Goal: Task Accomplishment & Management: Manage account settings

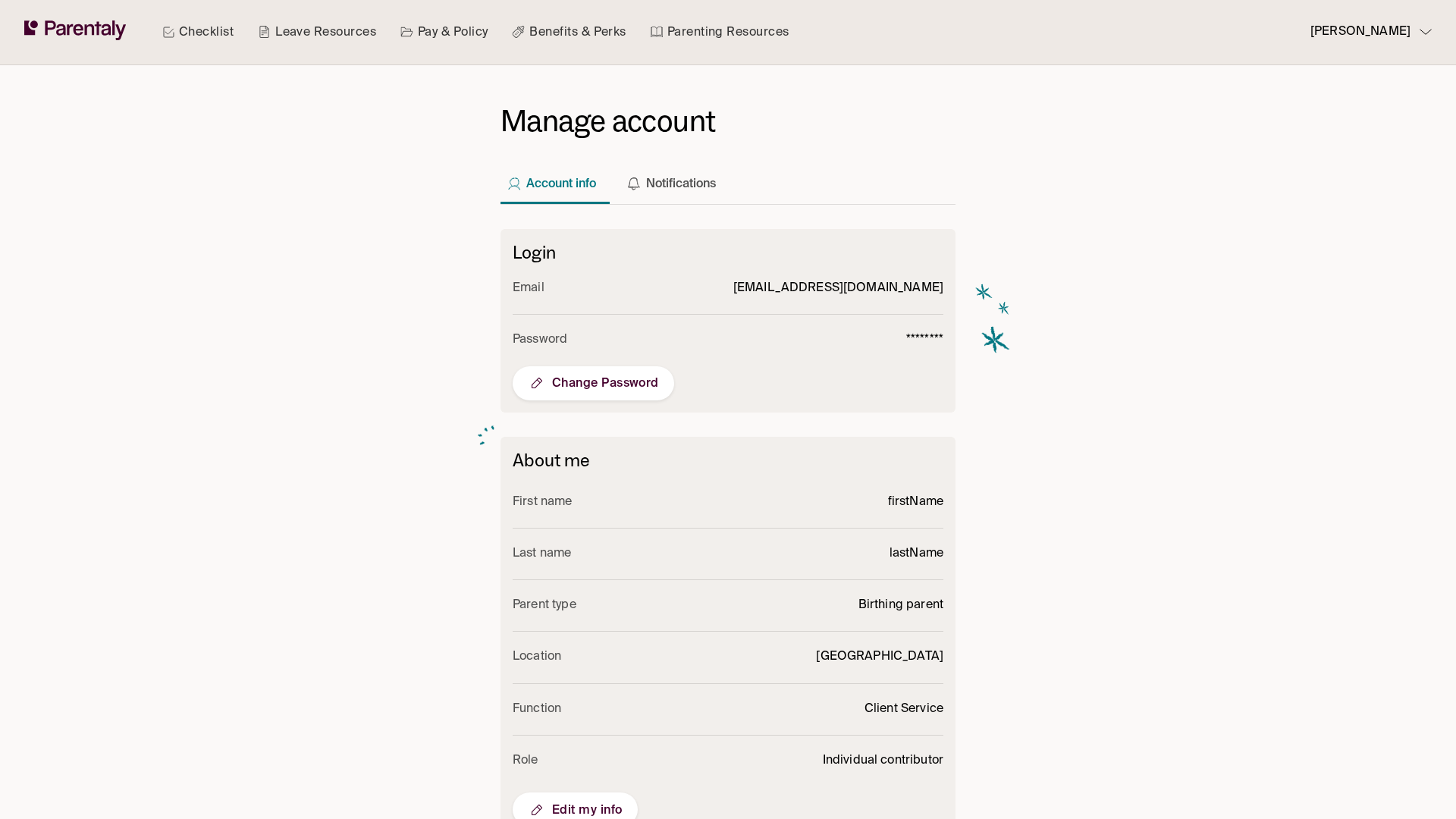
click at [575, 802] on span "Edit my info" at bounding box center [575, 810] width 95 height 18
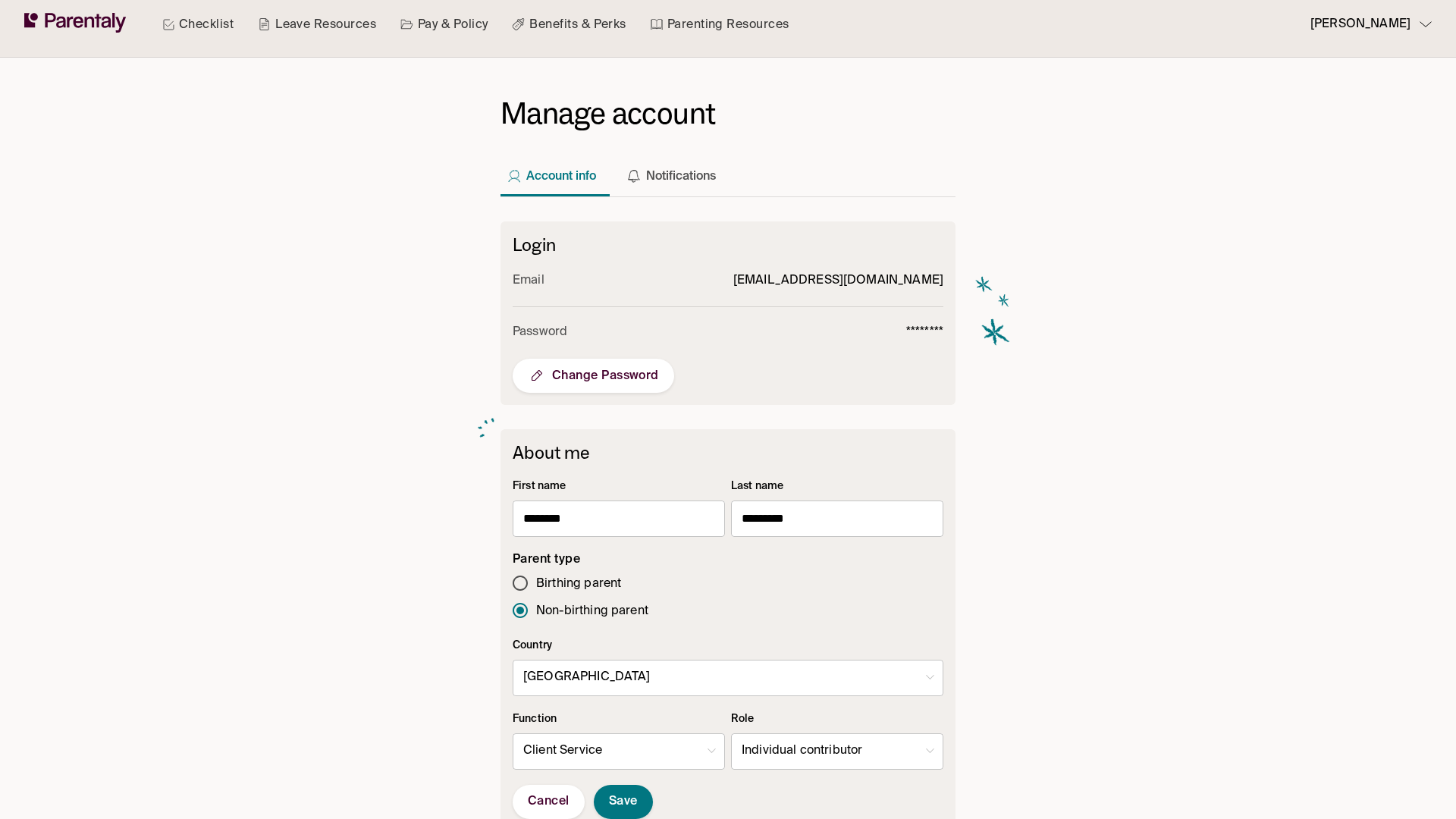
click at [837, 752] on body "Checklist Leave Resources Pay & Policy Benefits & Perks Parenting Resources [PE…" at bounding box center [728, 583] width 1456 height 1180
click at [837, 755] on li "Manager" at bounding box center [837, 756] width 211 height 30
type input "*"
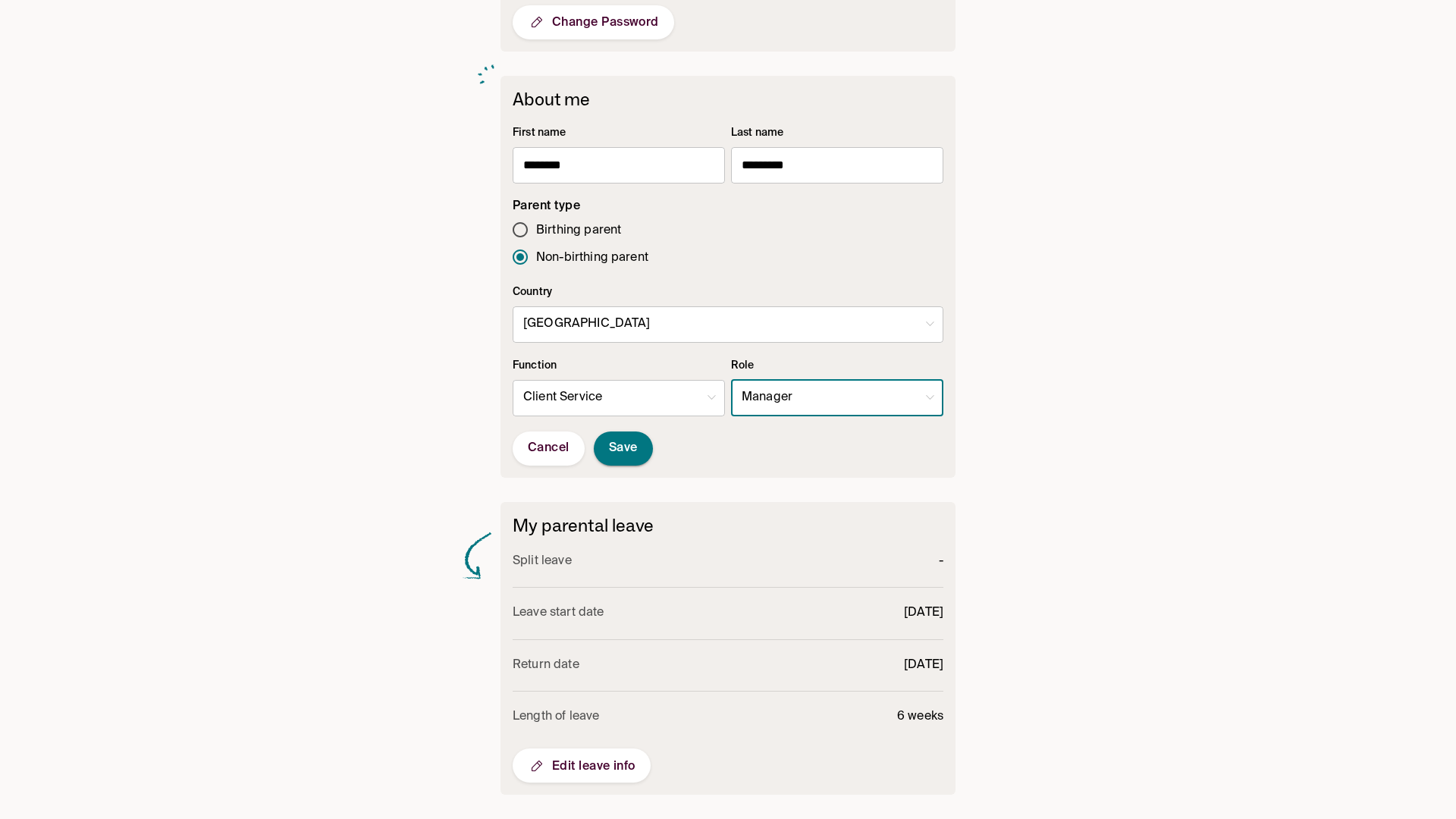
click at [624, 448] on span "Save" at bounding box center [624, 448] width 29 height 16
